Goal: Navigation & Orientation: Find specific page/section

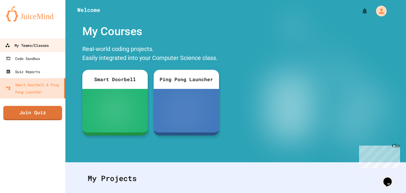
click at [28, 43] on div "My Teams/Classes" at bounding box center [27, 45] width 44 height 7
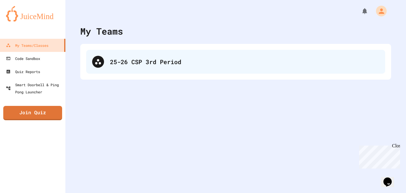
click at [132, 69] on div "25-26 CSP 3rd Period" at bounding box center [235, 62] width 299 height 24
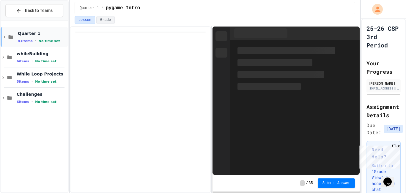
click at [5, 37] on icon at bounding box center [4, 36] width 5 height 5
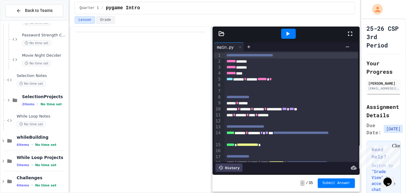
scroll to position [367, 0]
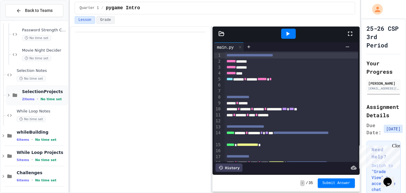
click at [6, 92] on icon at bounding box center [8, 94] width 5 height 5
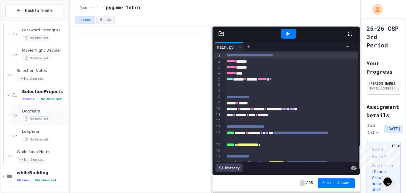
click at [20, 113] on div "DogYears No time set" at bounding box center [39, 115] width 57 height 20
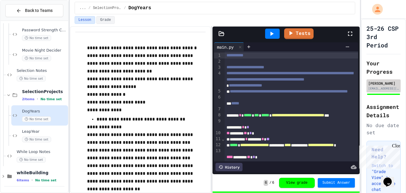
click at [391, 85] on div "[PERSON_NAME]" at bounding box center [384, 82] width 31 height 5
click at [352, 29] on div at bounding box center [353, 34] width 13 height 16
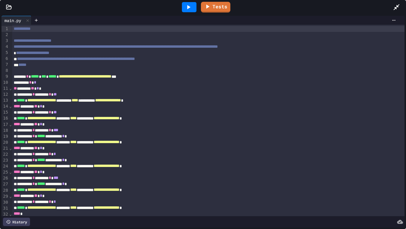
click at [351, 68] on div at bounding box center [208, 71] width 393 height 6
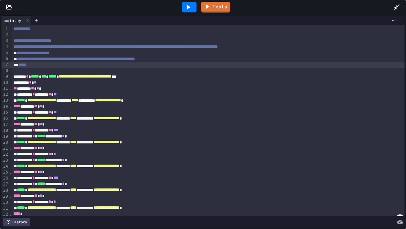
click at [404, 146] on div "**** ******* ** * *" at bounding box center [208, 148] width 393 height 6
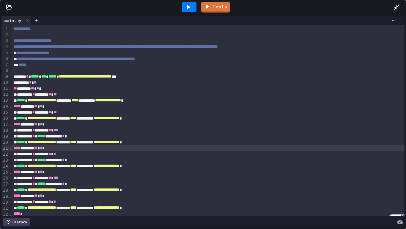
click at [397, 12] on div at bounding box center [399, 7] width 13 height 16
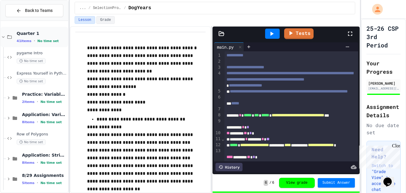
click at [13, 37] on icon at bounding box center [9, 36] width 7 height 5
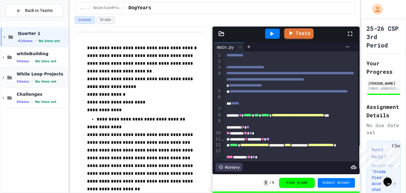
click at [53, 74] on span "While Loop Projects" at bounding box center [42, 73] width 50 height 5
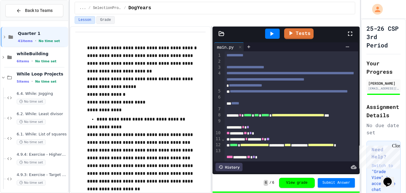
scroll to position [23, 0]
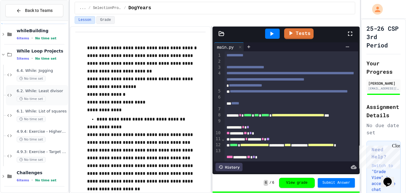
click at [43, 93] on span "6.2. While: Least divisor" at bounding box center [42, 90] width 50 height 5
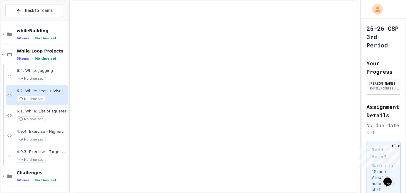
scroll to position [16, 0]
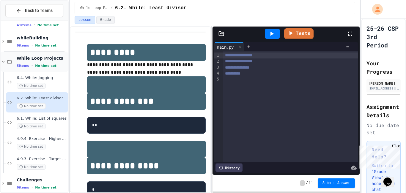
click at [4, 62] on icon at bounding box center [3, 61] width 5 height 5
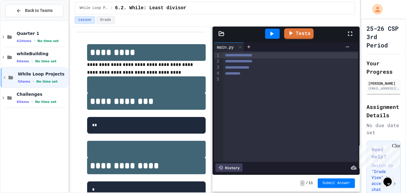
scroll to position [0, 0]
click at [53, 81] on span "No time set" at bounding box center [46, 81] width 21 height 4
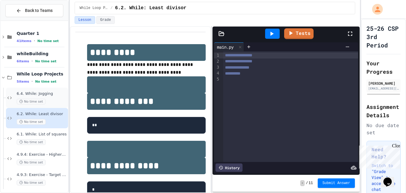
click at [51, 92] on span "6.4. While: Jogging" at bounding box center [42, 93] width 50 height 5
